Goal: Task Accomplishment & Management: Manage account settings

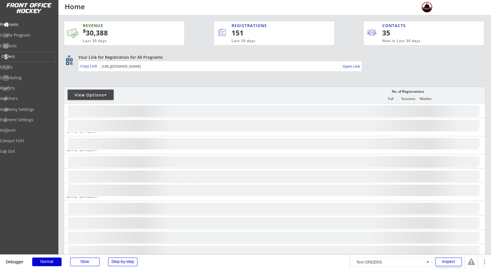
click at [27, 57] on div "Orders" at bounding box center [27, 56] width 52 height 4
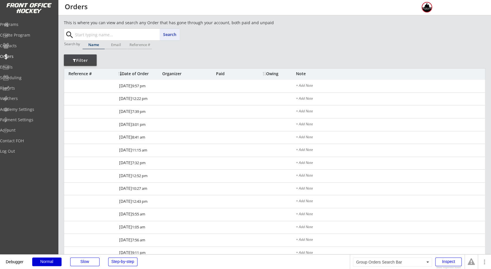
click at [89, 34] on input "text" at bounding box center [127, 35] width 106 height 12
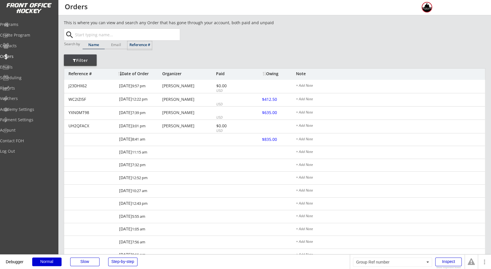
click at [137, 45] on div "Reference #" at bounding box center [139, 45] width 24 height 4
click at [130, 34] on input "text" at bounding box center [127, 35] width 106 height 12
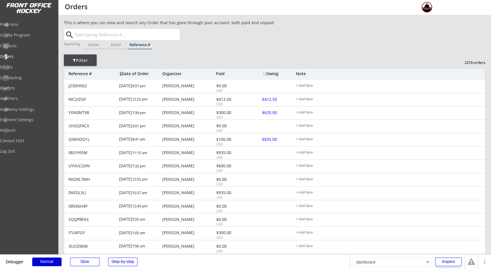
paste input "NEK097IM"
click at [118, 43] on p "NEK097IM" at bounding box center [126, 45] width 105 height 7
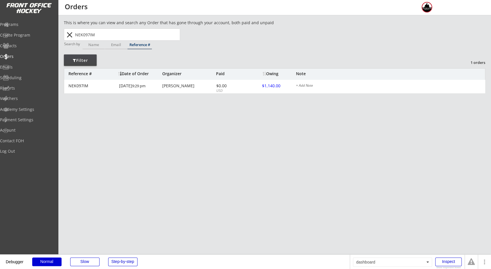
type input "NEK097IM"
click at [207, 43] on div "This is where you can view and search any Order that has gone through your acco…" at bounding box center [275, 65] width 422 height 91
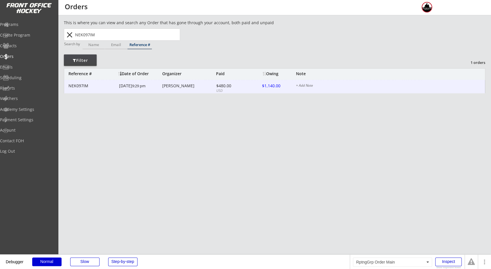
click at [236, 83] on div "NEK097IM [DATE] 9:29 pm [PERSON_NAME] $480.00 USD $1,140.00 + Add Note" at bounding box center [274, 87] width 421 height 14
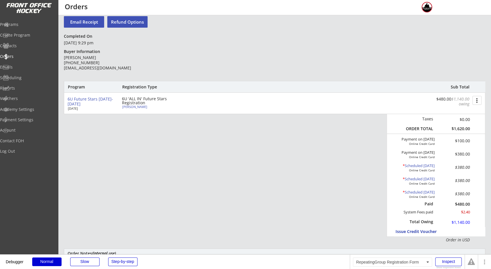
scroll to position [30, 0]
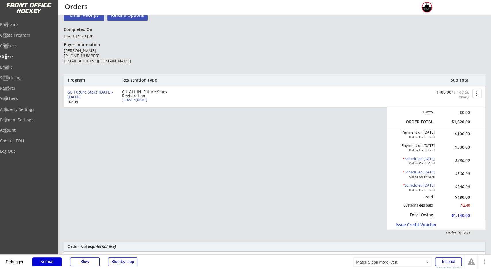
click at [479, 92] on button "more_vert" at bounding box center [477, 93] width 9 height 9
click at [457, 106] on div "Change Owing" at bounding box center [455, 104] width 41 height 4
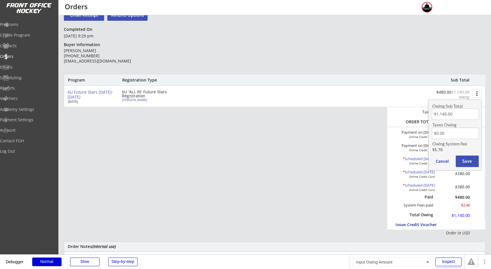
click at [450, 116] on input "input" at bounding box center [455, 114] width 47 height 12
click at [452, 113] on input "input" at bounding box center [455, 114] width 47 height 12
click at [445, 111] on input "input" at bounding box center [455, 114] width 47 height 12
click at [444, 113] on input "input" at bounding box center [455, 114] width 47 height 12
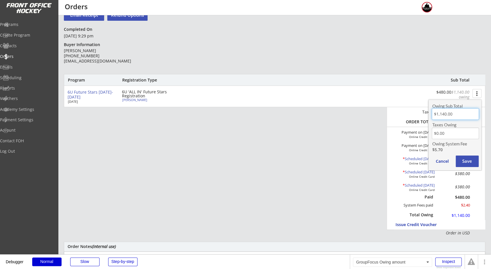
drag, startPoint x: 452, startPoint y: 113, endPoint x: 413, endPoint y: 114, distance: 38.6
click at [432, 114] on input "input" at bounding box center [455, 114] width 47 height 12
type input "$1,815.00"
click at [471, 161] on button "Save" at bounding box center [467, 161] width 23 height 12
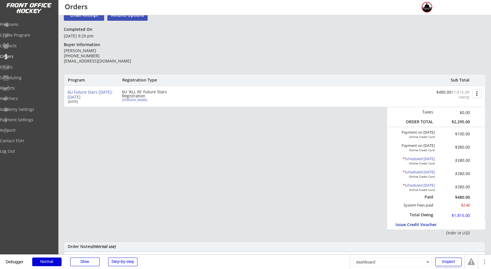
click at [302, 185] on div "Program Registration Type Sub Total 6U Future Stars [DATE]-2026 [DATE] 6U 'ALL …" at bounding box center [275, 155] width 422 height 162
drag, startPoint x: 460, startPoint y: 163, endPoint x: 469, endPoint y: 160, distance: 9.8
click at [471, 160] on div "* Scheduled [DATE] Online Credit Card $380.00" at bounding box center [433, 161] width 89 height 13
click at [358, 195] on div "Program Registration Type Sub Total 6U Future Stars [DATE]-2026 [DATE] 6U 'ALL …" at bounding box center [275, 155] width 422 height 162
drag, startPoint x: 468, startPoint y: 159, endPoint x: 468, endPoint y: 179, distance: 20.4
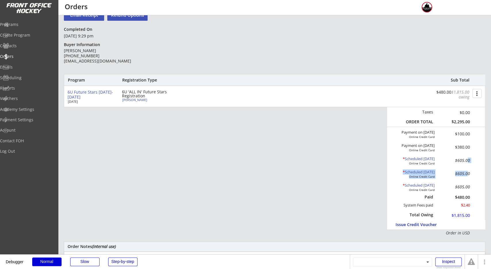
click at [468, 176] on div "Payment on [DATE] Online Credit Card $100.00 Payment on [DATE] Online Credit Ca…" at bounding box center [433, 161] width 89 height 66
click at [468, 179] on div "* Scheduled [DATE] Online Credit Card $605.00" at bounding box center [433, 174] width 89 height 13
click at [347, 191] on div "Program Registration Type Sub Total 6U Future Stars [DATE]-2026 [DATE] 6U 'ALL …" at bounding box center [275, 155] width 422 height 162
click at [347, 181] on div "Program Registration Type Sub Total 6U Future Stars [DATE]-2026 [DATE] 6U 'ALL …" at bounding box center [275, 155] width 422 height 162
click at [250, 164] on div "Program Registration Type Sub Total 6U Future Stars [DATE]-2026 [DATE] 6U 'ALL …" at bounding box center [275, 155] width 422 height 162
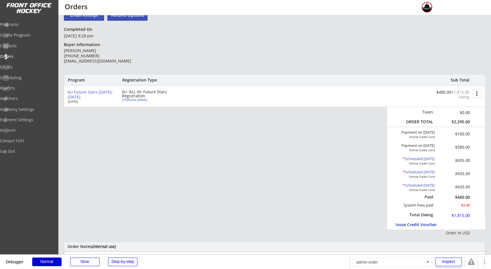
click at [295, 143] on div "Program Registration Type Sub Total 6U Future Stars [DATE]-2026 [DATE] 6U 'ALL …" at bounding box center [275, 155] width 422 height 162
click at [170, 142] on div "Program Registration Type Sub Total 6U Future Stars [DATE]-2026 [DATE] 6U 'ALL …" at bounding box center [275, 155] width 422 height 162
